Goal: Find specific page/section: Find specific page/section

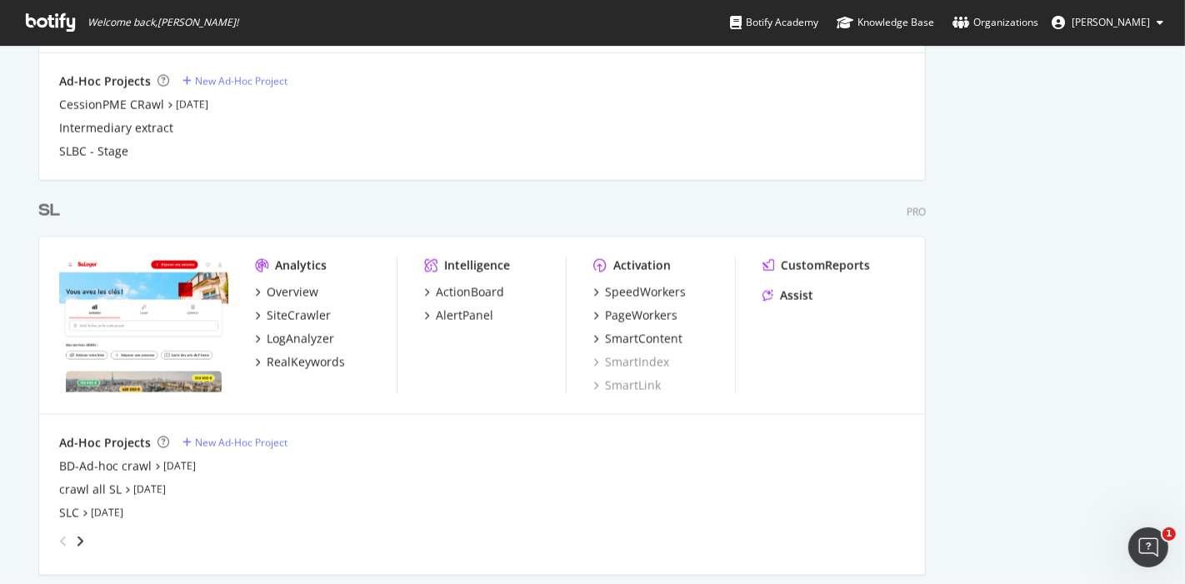
scroll to position [2109, 0]
click at [616, 312] on div "PageWorkers" at bounding box center [641, 316] width 73 height 17
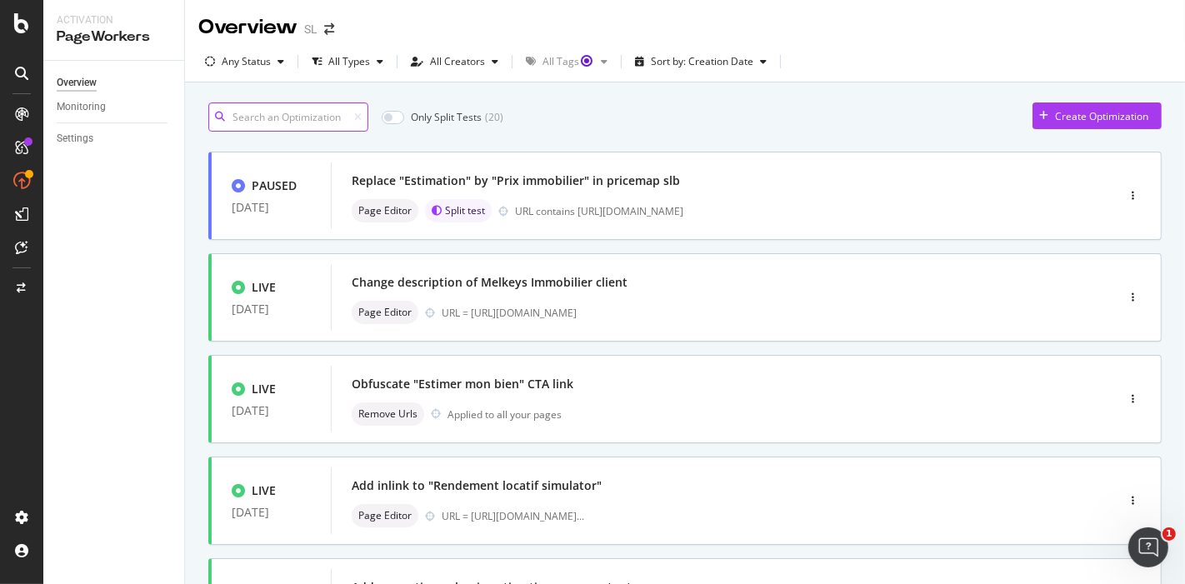
click at [310, 113] on input at bounding box center [288, 117] width 160 height 29
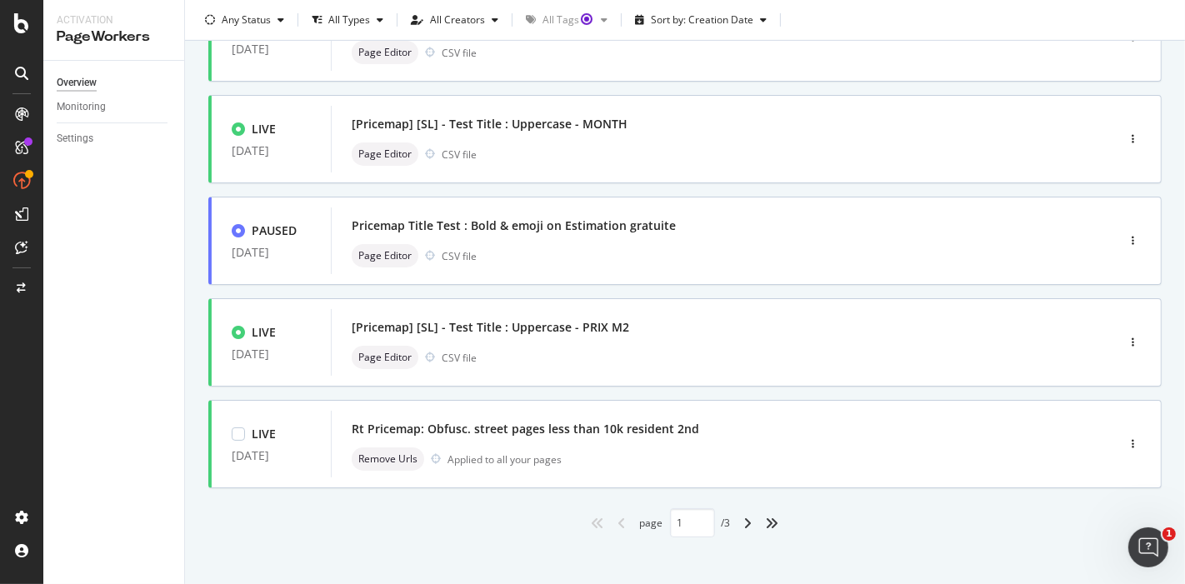
scroll to position [677, 0]
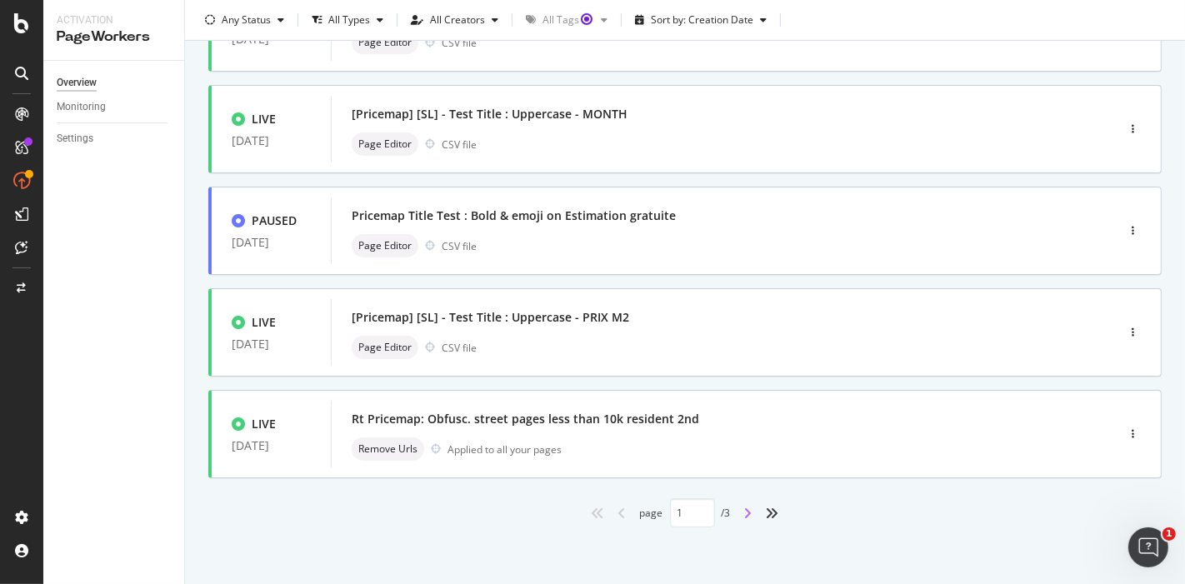
click at [744, 513] on icon "angle-right" at bounding box center [748, 513] width 8 height 13
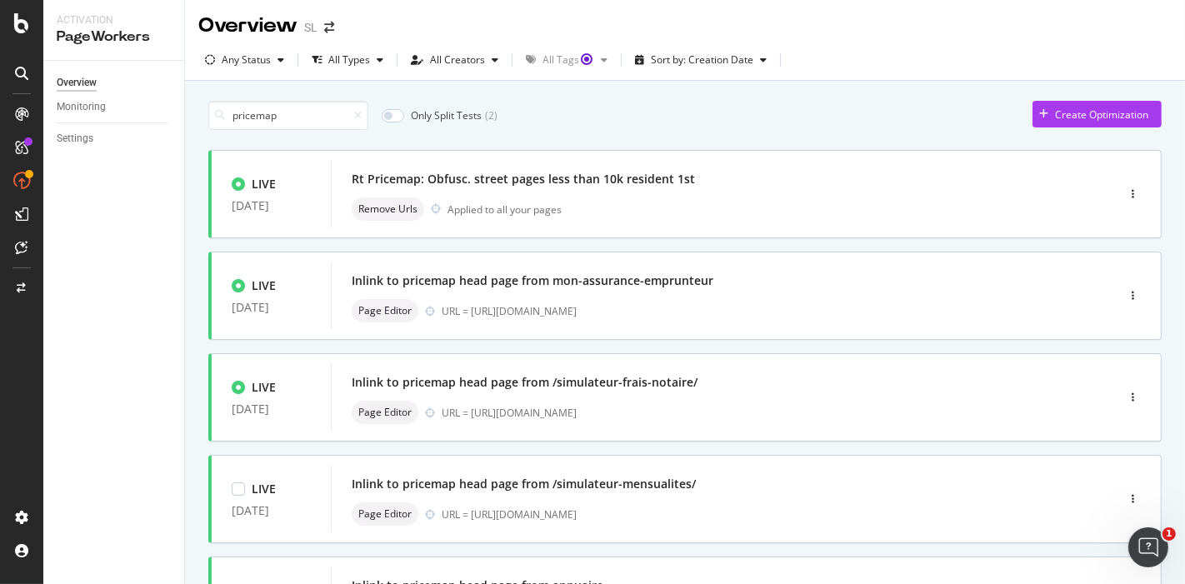
scroll to position [0, 0]
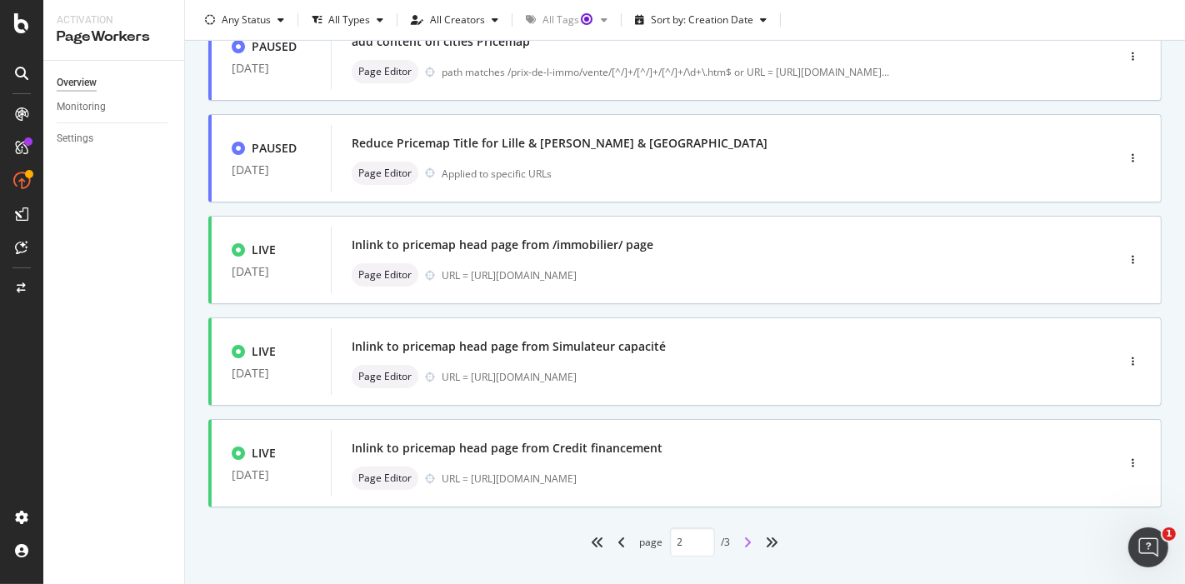
click at [744, 542] on icon "angle-right" at bounding box center [748, 542] width 8 height 13
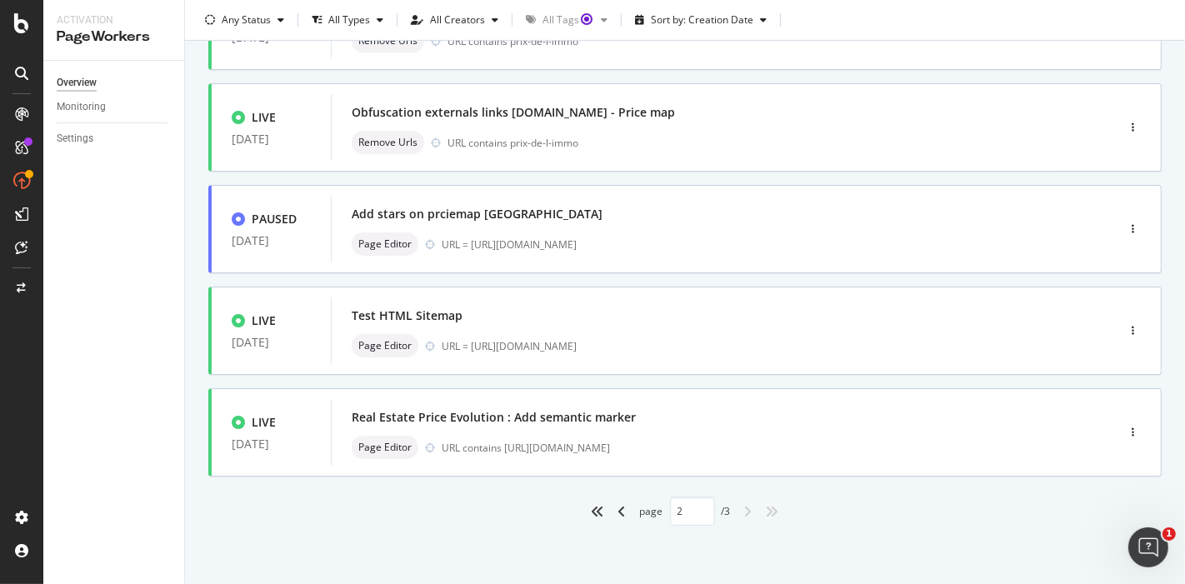
type input "3"
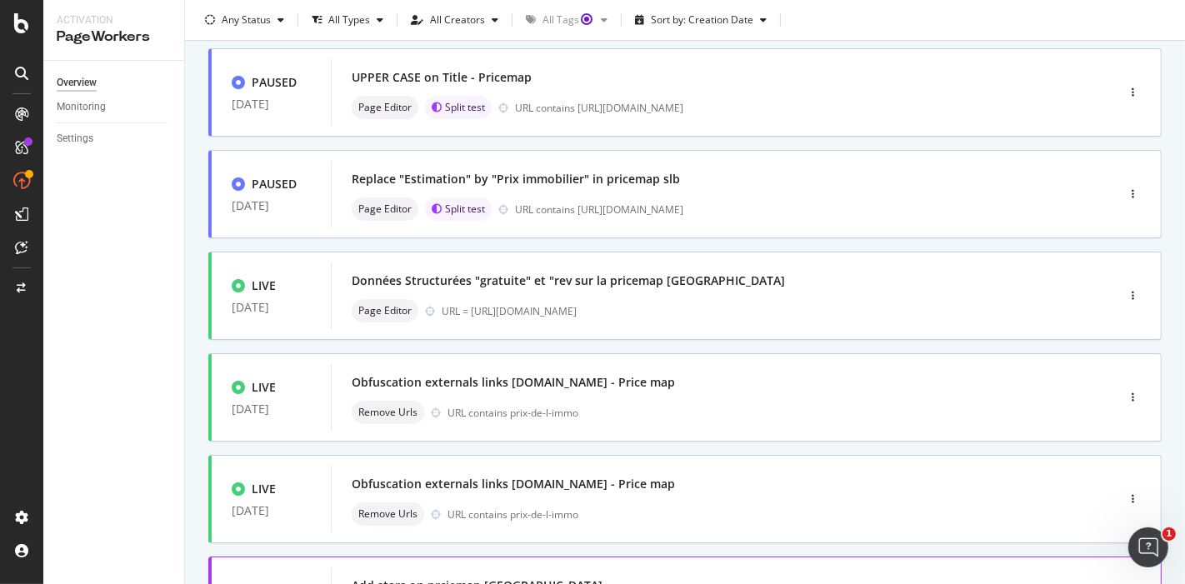
scroll to position [474, 0]
